Goal: Book appointment/travel/reservation

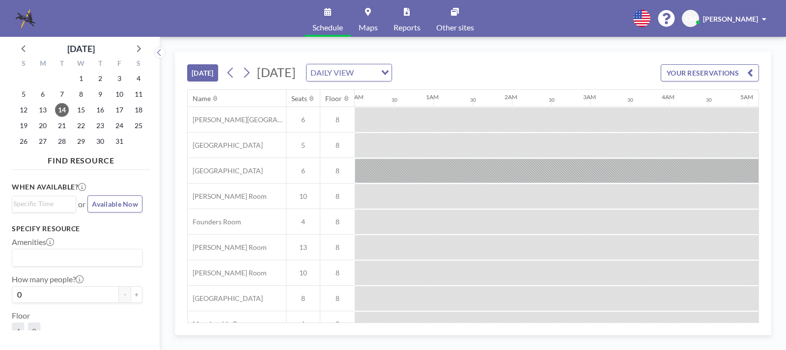
scroll to position [0, 668]
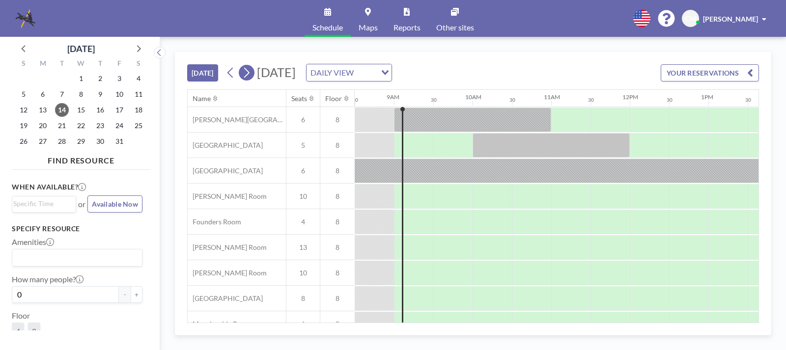
click at [249, 73] on icon at bounding box center [246, 72] width 9 height 15
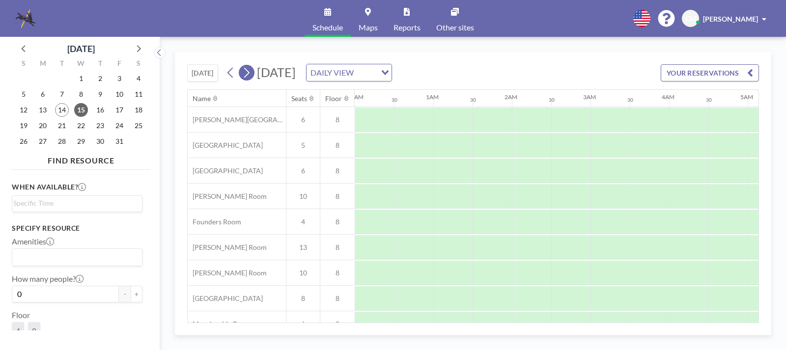
scroll to position [0, 590]
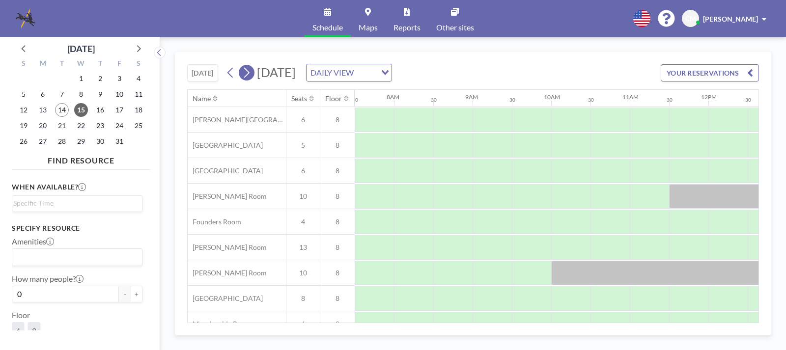
click at [249, 73] on icon at bounding box center [246, 72] width 9 height 15
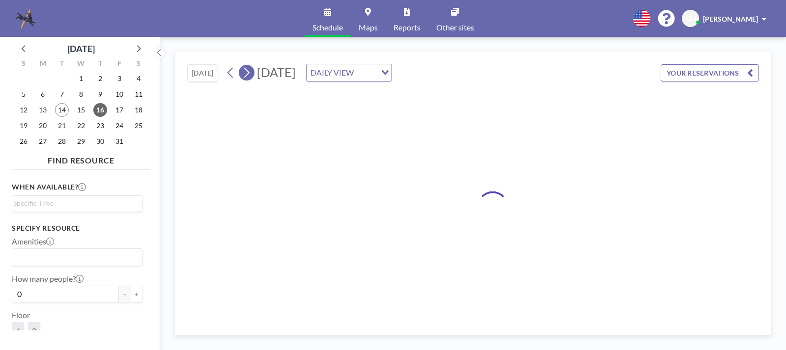
click at [249, 73] on icon at bounding box center [246, 72] width 9 height 15
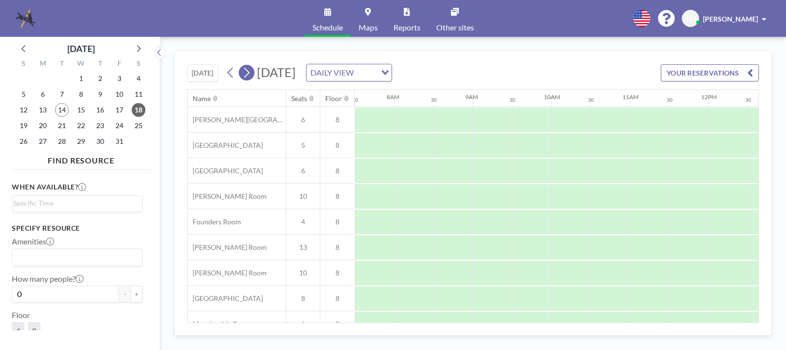
click at [249, 73] on icon at bounding box center [246, 72] width 9 height 15
click at [101, 125] on span "23" at bounding box center [100, 126] width 14 height 14
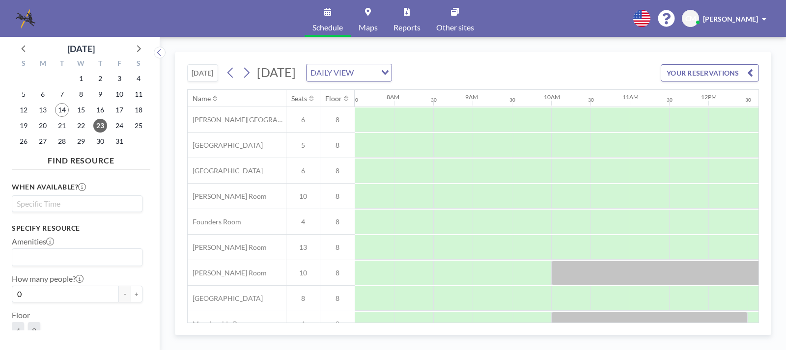
click at [84, 205] on input "Search for option" at bounding box center [74, 204] width 123 height 12
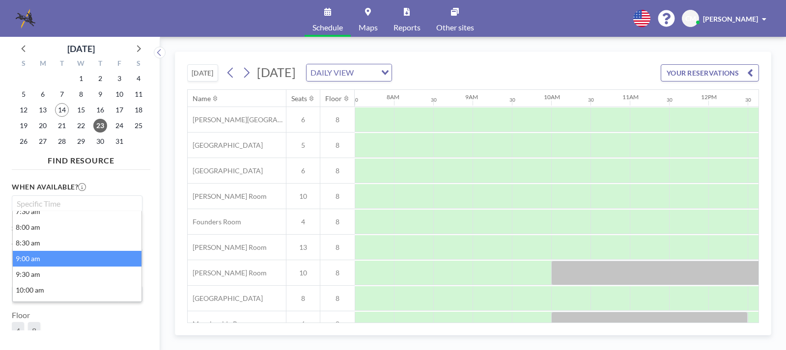
click at [28, 260] on li "9:00 am" at bounding box center [77, 259] width 129 height 16
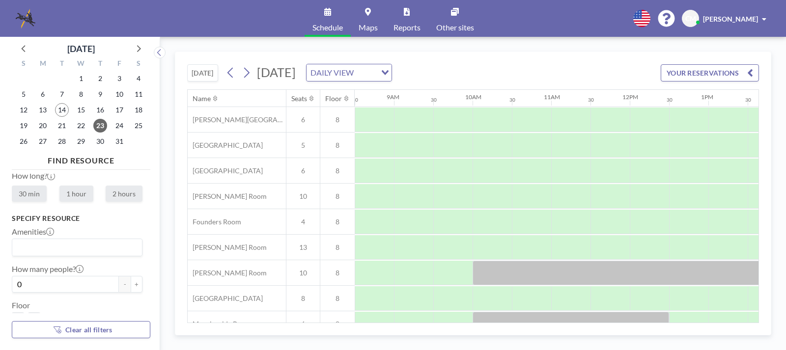
scroll to position [61, 0]
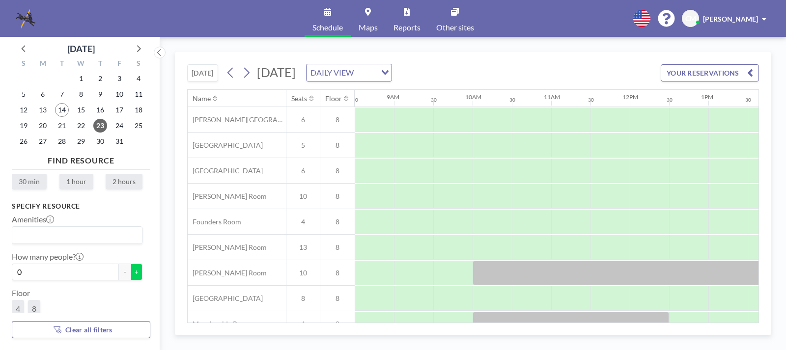
click at [131, 273] on button "+" at bounding box center [137, 272] width 12 height 17
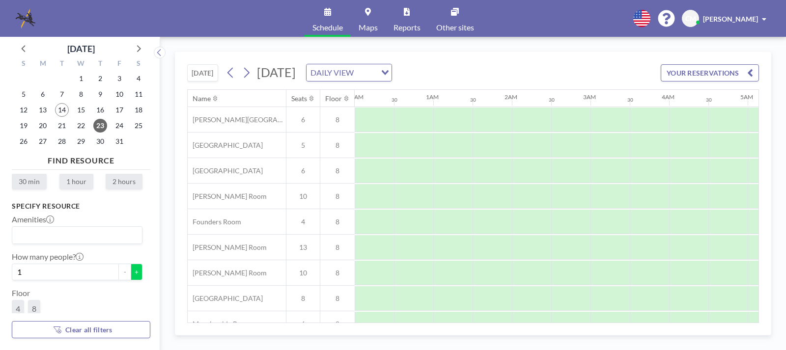
click at [131, 273] on button "+" at bounding box center [137, 272] width 12 height 17
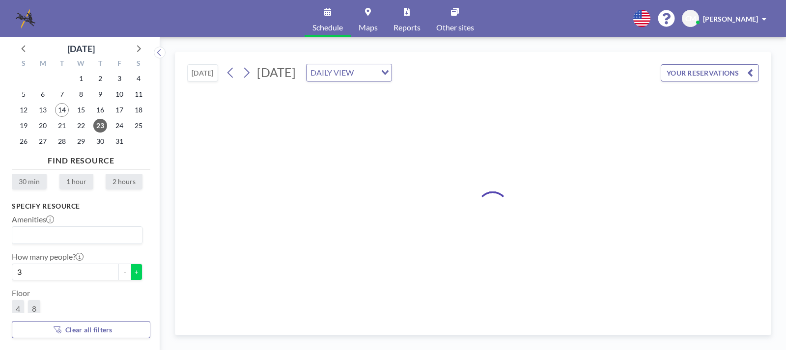
click at [131, 273] on button "+" at bounding box center [137, 272] width 12 height 17
type input "6"
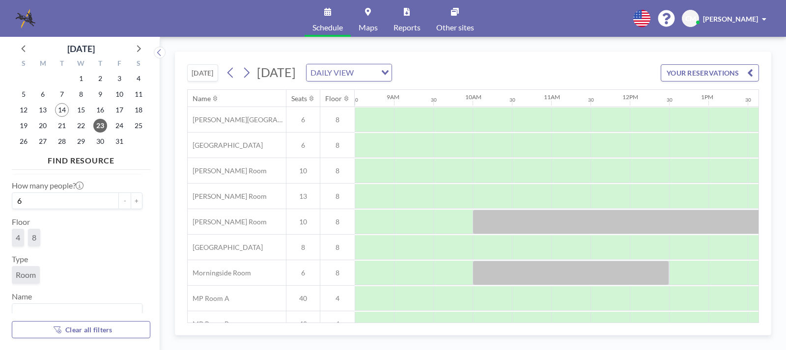
scroll to position [144, 0]
click at [14, 301] on input "Search for option" at bounding box center [74, 300] width 123 height 13
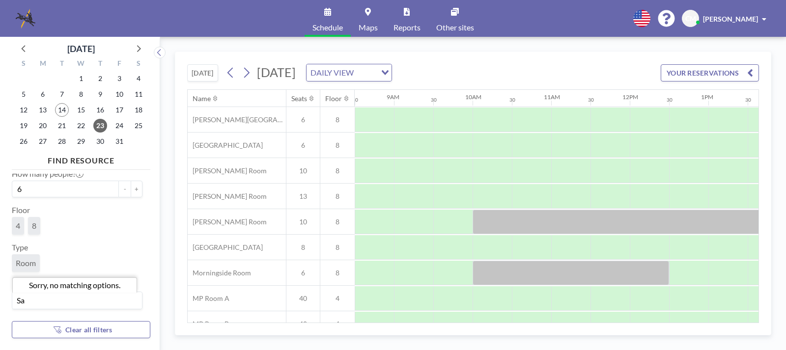
type input "S"
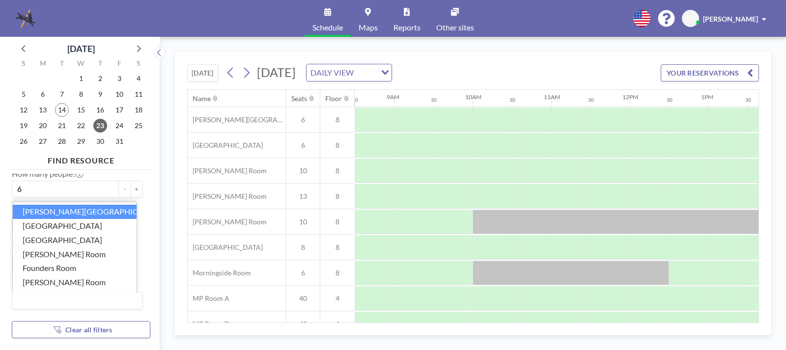
click at [147, 147] on div "S M T W T F S 28 29 30 1 2 3 4 5 6 7 8 9 10 11 12 13 14 15 16 17 18 19 20 21 22…" at bounding box center [81, 104] width 139 height 96
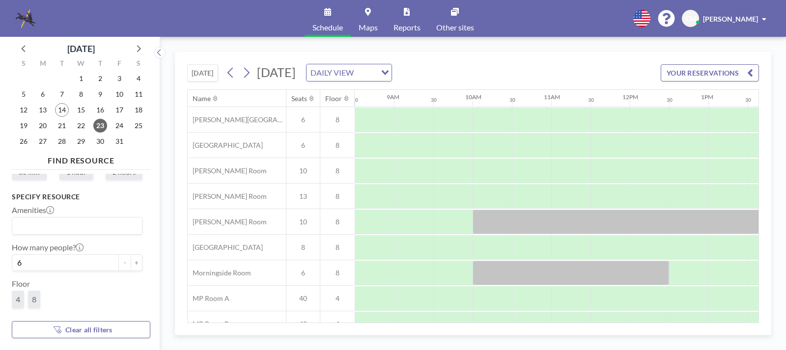
scroll to position [0, 0]
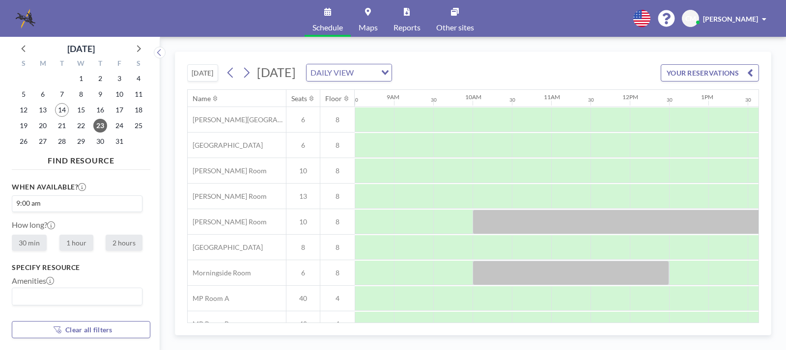
click at [133, 246] on label "2 hours" at bounding box center [124, 243] width 37 height 16
radio input "true"
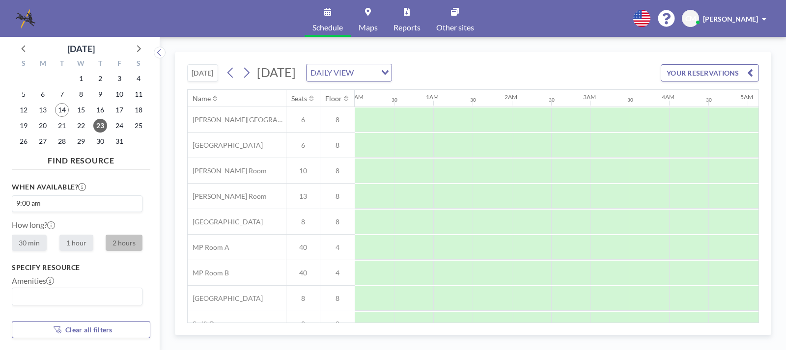
scroll to position [0, 668]
click at [68, 206] on input "Search for option" at bounding box center [89, 204] width 93 height 12
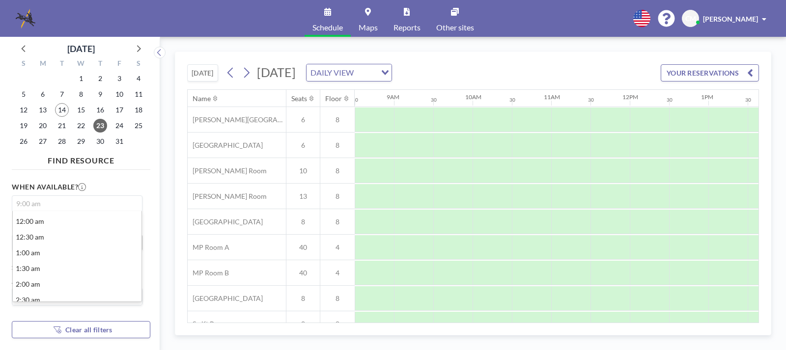
click at [65, 205] on input "Search for option" at bounding box center [74, 204] width 123 height 12
click at [45, 203] on input "Search for option" at bounding box center [74, 204] width 123 height 12
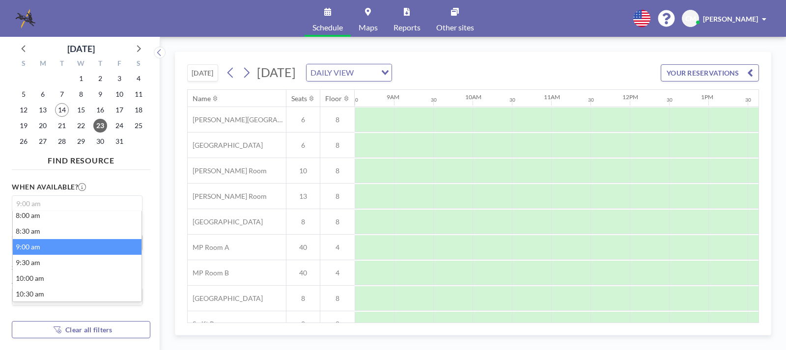
click at [28, 247] on li "9:00 am" at bounding box center [77, 247] width 129 height 16
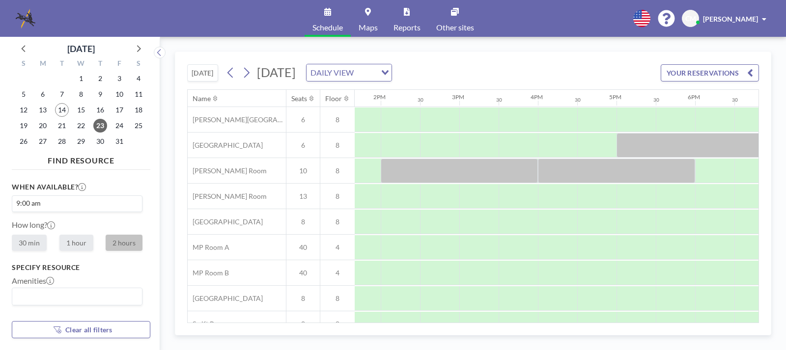
scroll to position [0, 1077]
click at [142, 245] on div "When available? 9:00 am Loading... How long? 30 min 1 hour 2 hours Specify reso…" at bounding box center [81, 244] width 139 height 140
click at [53, 248] on div "30 min 1 hour 2 hours" at bounding box center [77, 243] width 131 height 18
click at [94, 263] on div "When available? 9:00 am Loading... How long? 30 min 1 hour 2 hours Specify reso…" at bounding box center [81, 244] width 139 height 140
drag, startPoint x: 305, startPoint y: 122, endPoint x: 298, endPoint y: 134, distance: 13.7
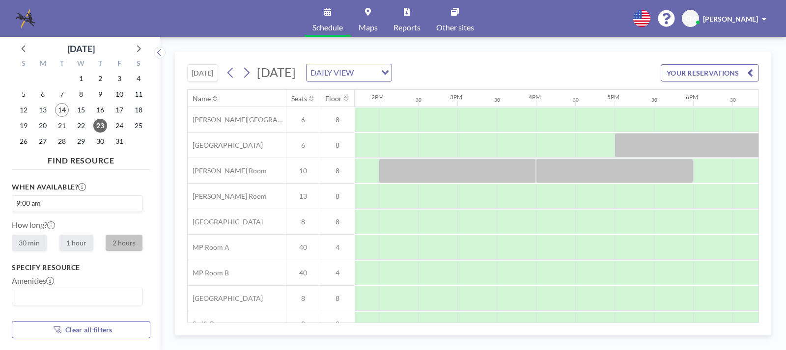
click at [298, 134] on div "[PERSON_NAME][GEOGRAPHIC_DATA] [GEOGRAPHIC_DATA] 6 8 [PERSON_NAME] Room 10 8 [P…" at bounding box center [138, 235] width 2054 height 256
click at [299, 125] on div "6" at bounding box center [303, 119] width 34 height 25
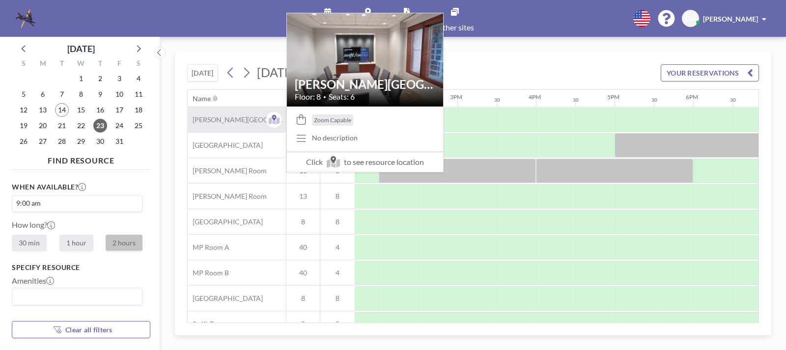
click at [249, 124] on div "[PERSON_NAME][GEOGRAPHIC_DATA]" at bounding box center [237, 119] width 98 height 25
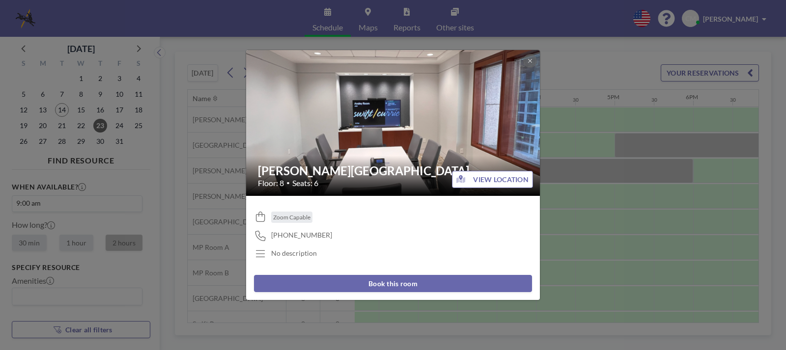
click at [452, 287] on button "Book this room" at bounding box center [393, 283] width 278 height 17
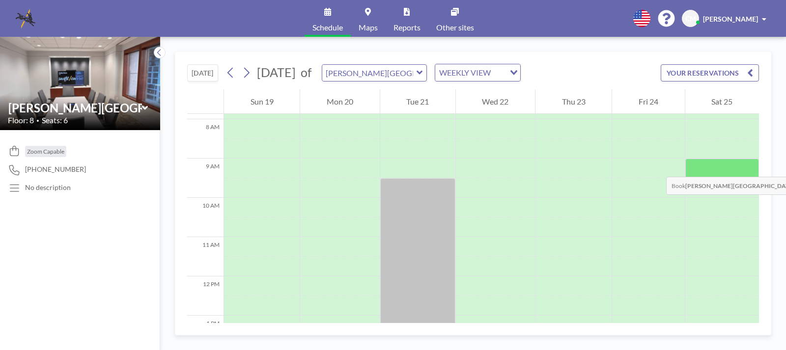
scroll to position [292, 0]
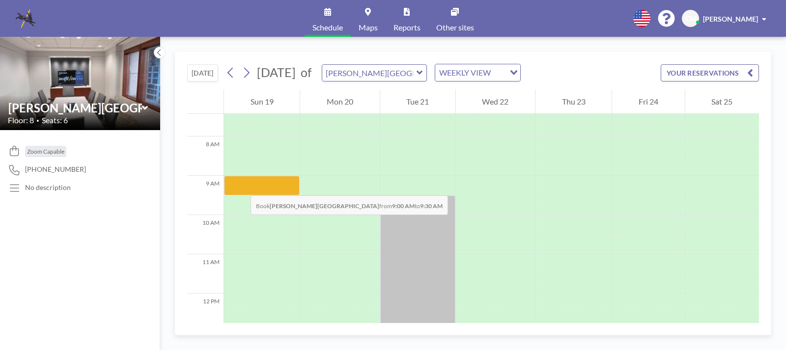
click at [241, 186] on div at bounding box center [262, 186] width 76 height 20
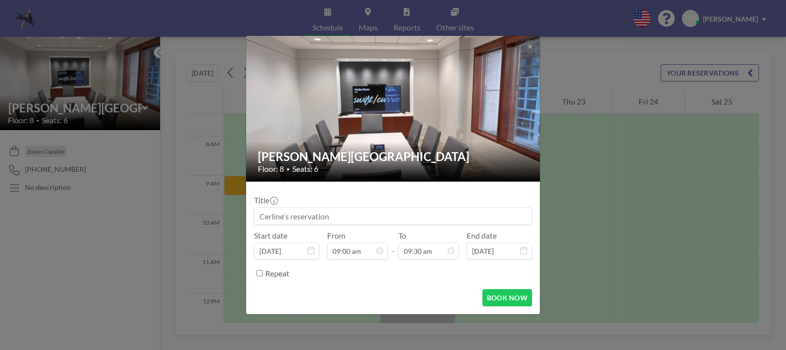
click at [309, 251] on icon at bounding box center [311, 251] width 7 height 8
click at [311, 249] on icon at bounding box center [311, 251] width 7 height 8
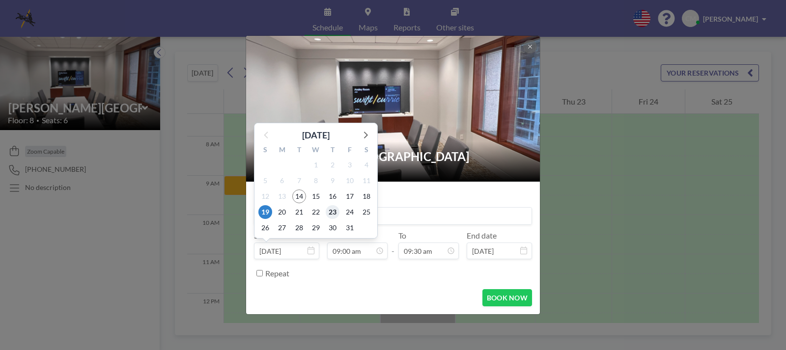
click at [336, 211] on span "23" at bounding box center [333, 212] width 14 height 14
type input "[DATE]"
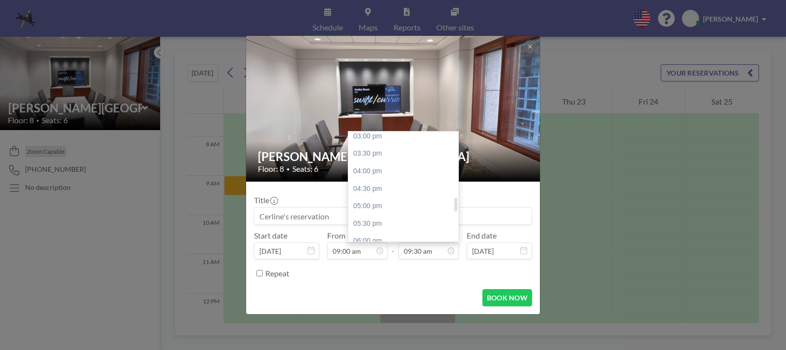
scroll to position [553, 0]
click at [370, 145] on div "04:00 pm" at bounding box center [405, 147] width 115 height 18
type input "04:00 pm"
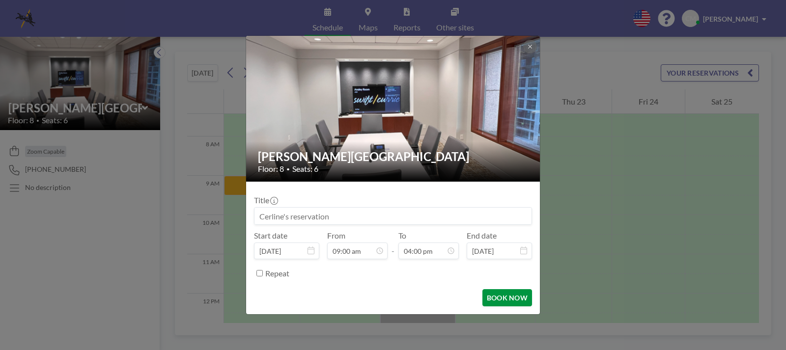
click at [506, 298] on button "BOOK NOW" at bounding box center [508, 297] width 50 height 17
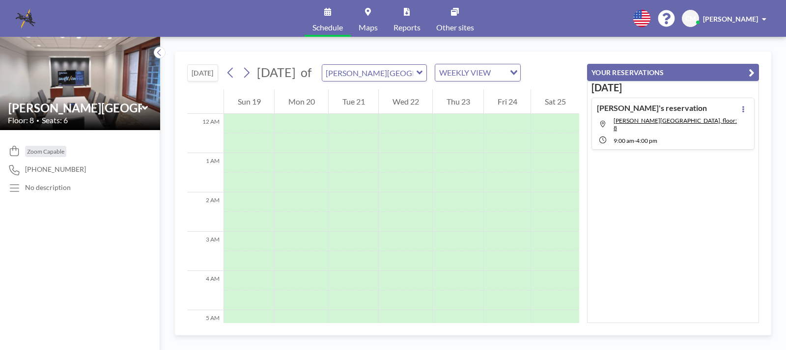
click at [660, 108] on h4 "[PERSON_NAME]'s reservation" at bounding box center [652, 108] width 110 height 10
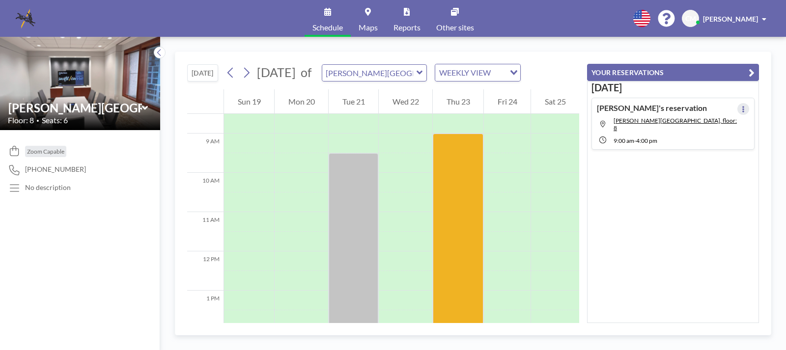
click at [741, 108] on icon at bounding box center [743, 109] width 4 height 6
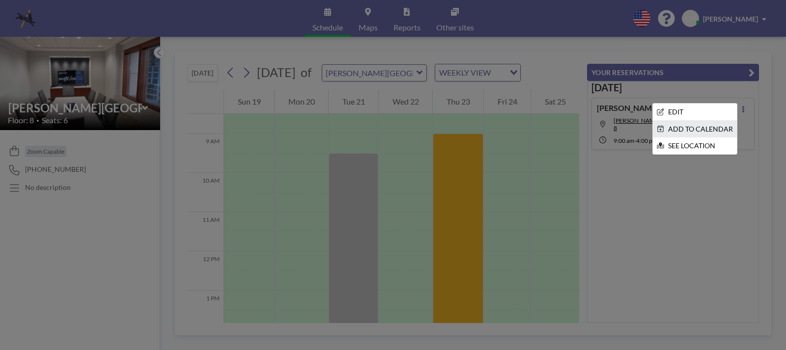
click at [705, 127] on li "ADD TO CALENDAR" at bounding box center [695, 129] width 84 height 17
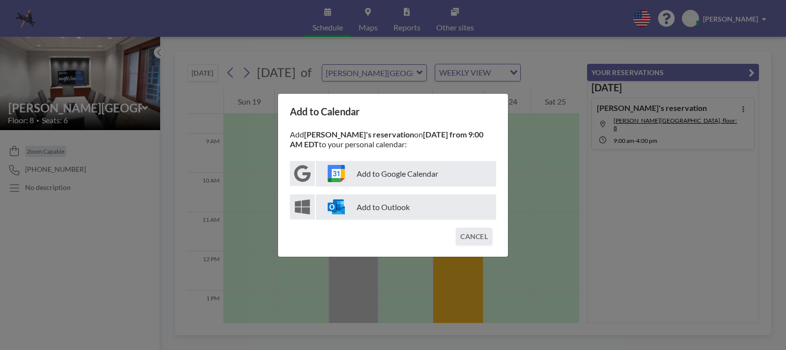
click at [380, 204] on p "Add to Outlook" at bounding box center [406, 208] width 180 height 26
